Goal: Navigation & Orientation: Find specific page/section

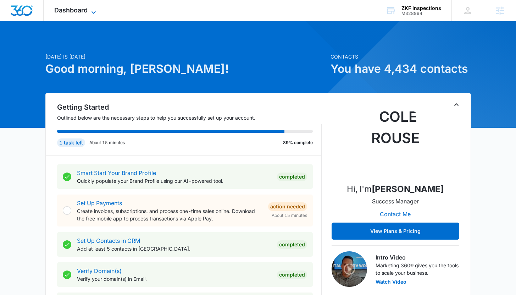
click at [64, 11] on span "Dashboard" at bounding box center [70, 9] width 33 height 7
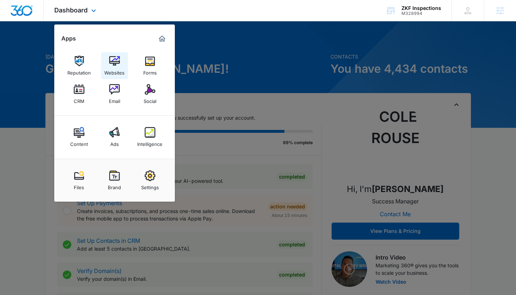
click at [109, 76] on link "Websites" at bounding box center [114, 65] width 27 height 27
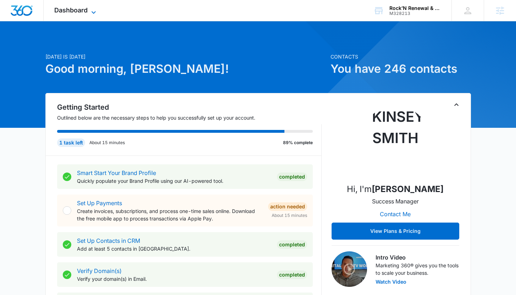
click at [83, 9] on span "Dashboard" at bounding box center [70, 9] width 33 height 7
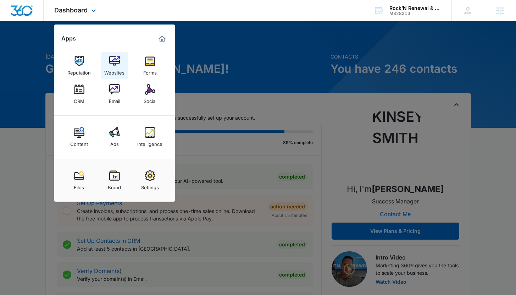
click at [120, 62] on link "Websites" at bounding box center [114, 65] width 27 height 27
